Goal: Task Accomplishment & Management: Complete application form

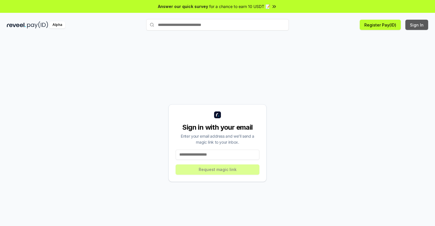
click at [417, 25] on button "Sign In" at bounding box center [417, 25] width 23 height 10
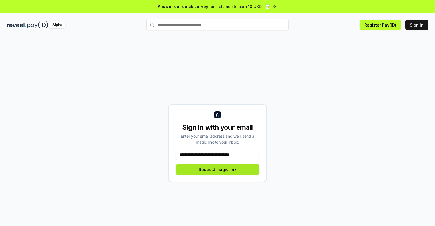
type input "**********"
click at [218, 170] on button "Request magic link" at bounding box center [218, 170] width 84 height 10
